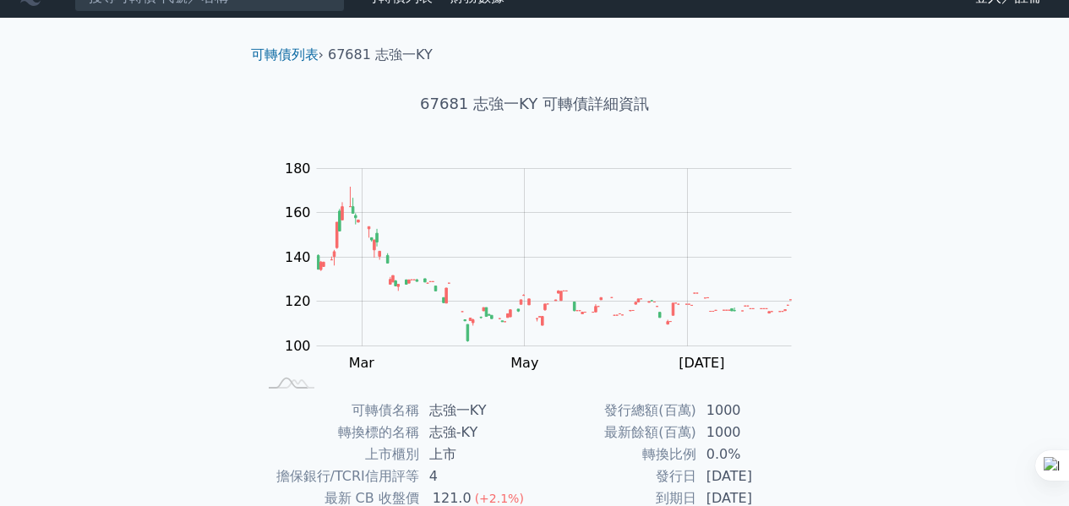
scroll to position [22, 0]
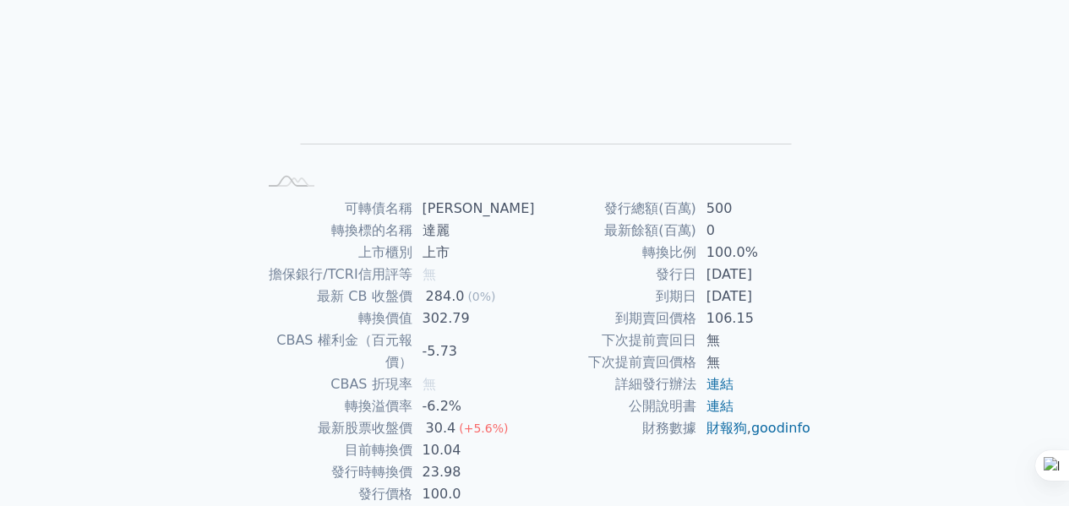
scroll to position [225, 0]
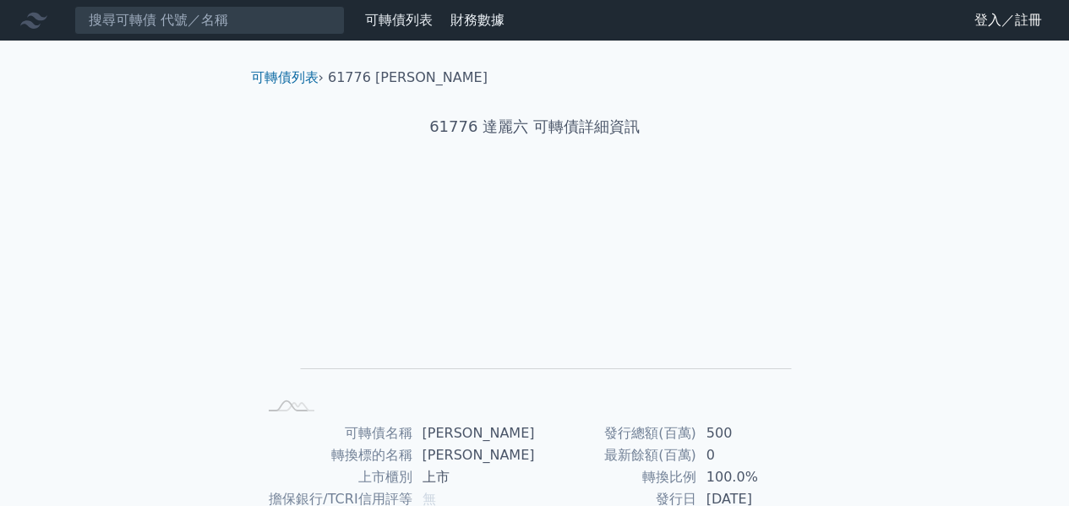
click at [282, 14] on input at bounding box center [209, 20] width 271 height 29
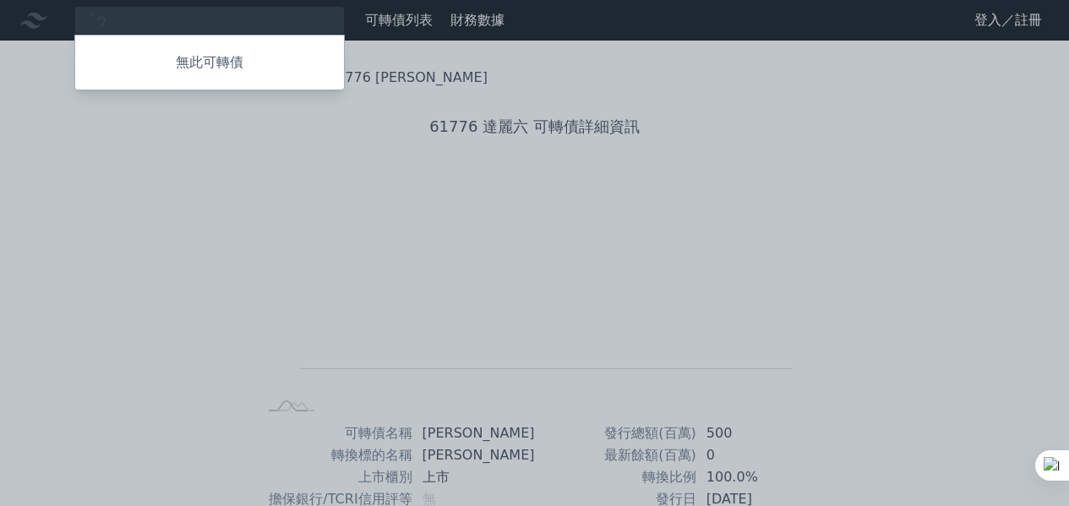
type input "ˊ"
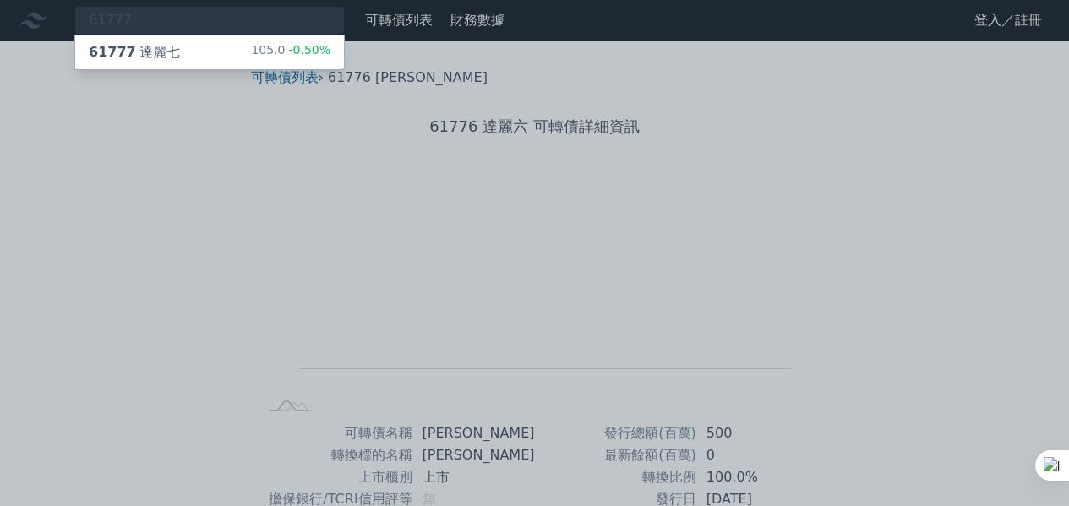
type input "61777"
click at [215, 57] on div "61777 達麗七 105.0 -0.50%" at bounding box center [209, 53] width 269 height 34
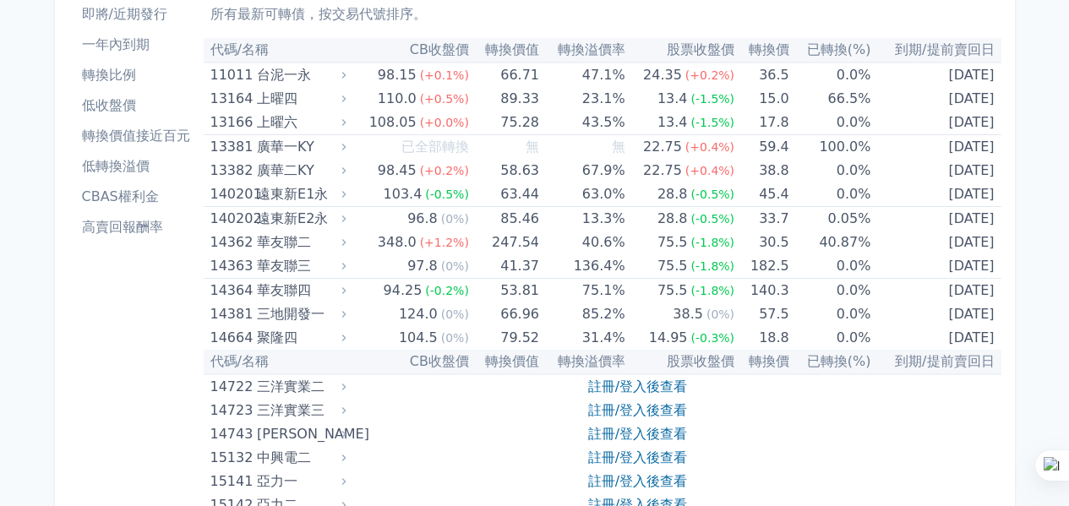
scroll to position [103, 0]
